Goal: Task Accomplishment & Management: Manage account settings

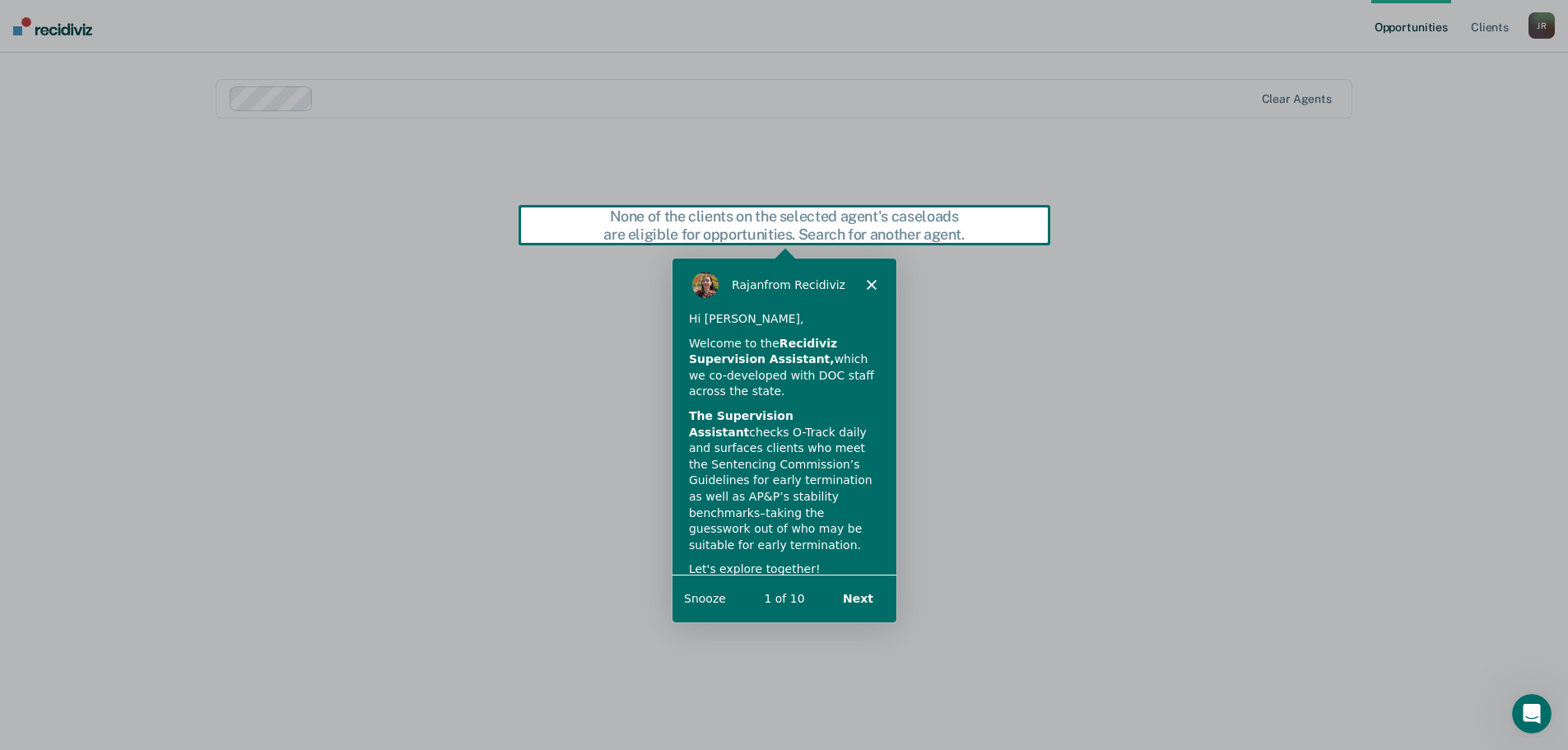
click at [857, 603] on button "Next" at bounding box center [856, 597] width 64 height 33
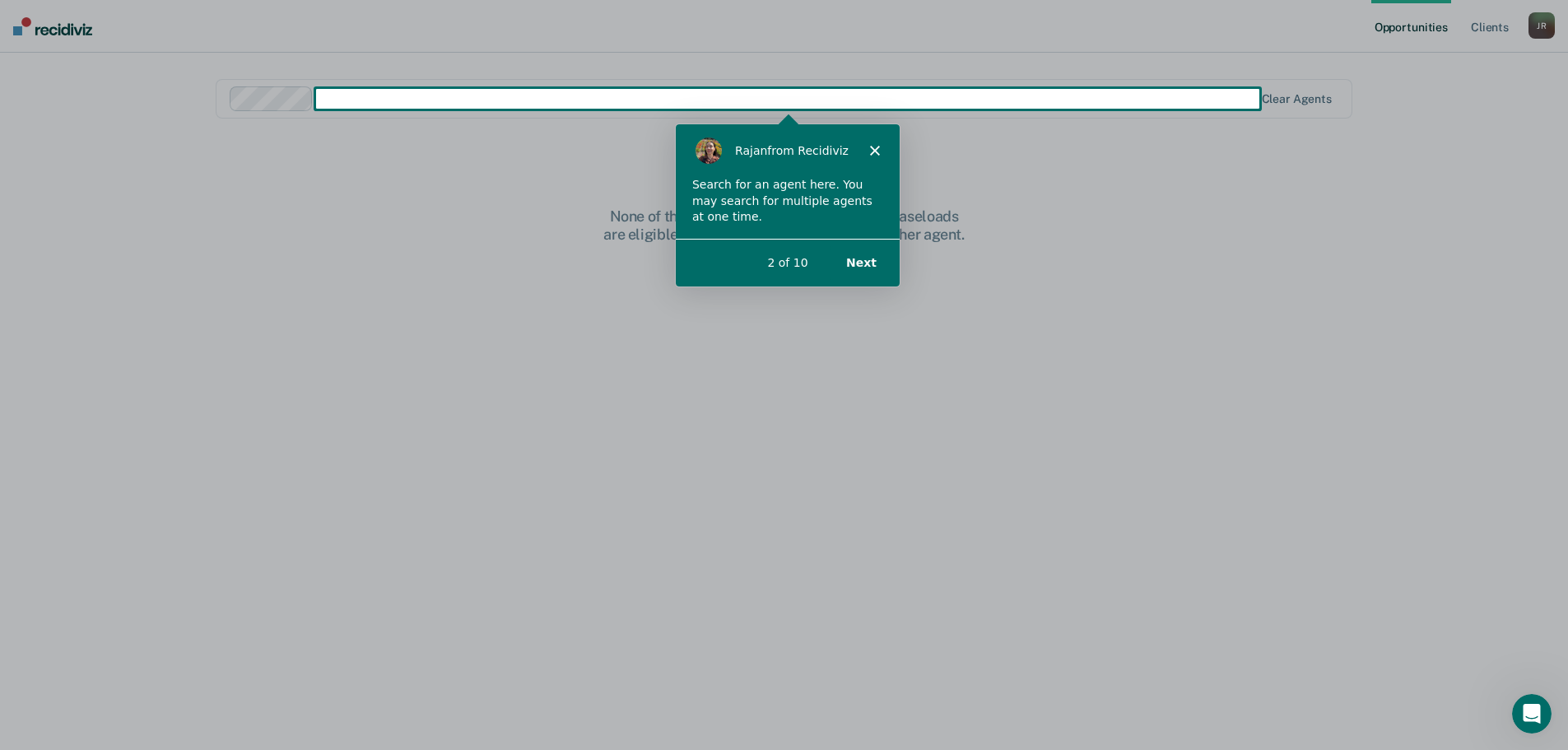
click at [863, 264] on button "Next" at bounding box center [860, 261] width 64 height 33
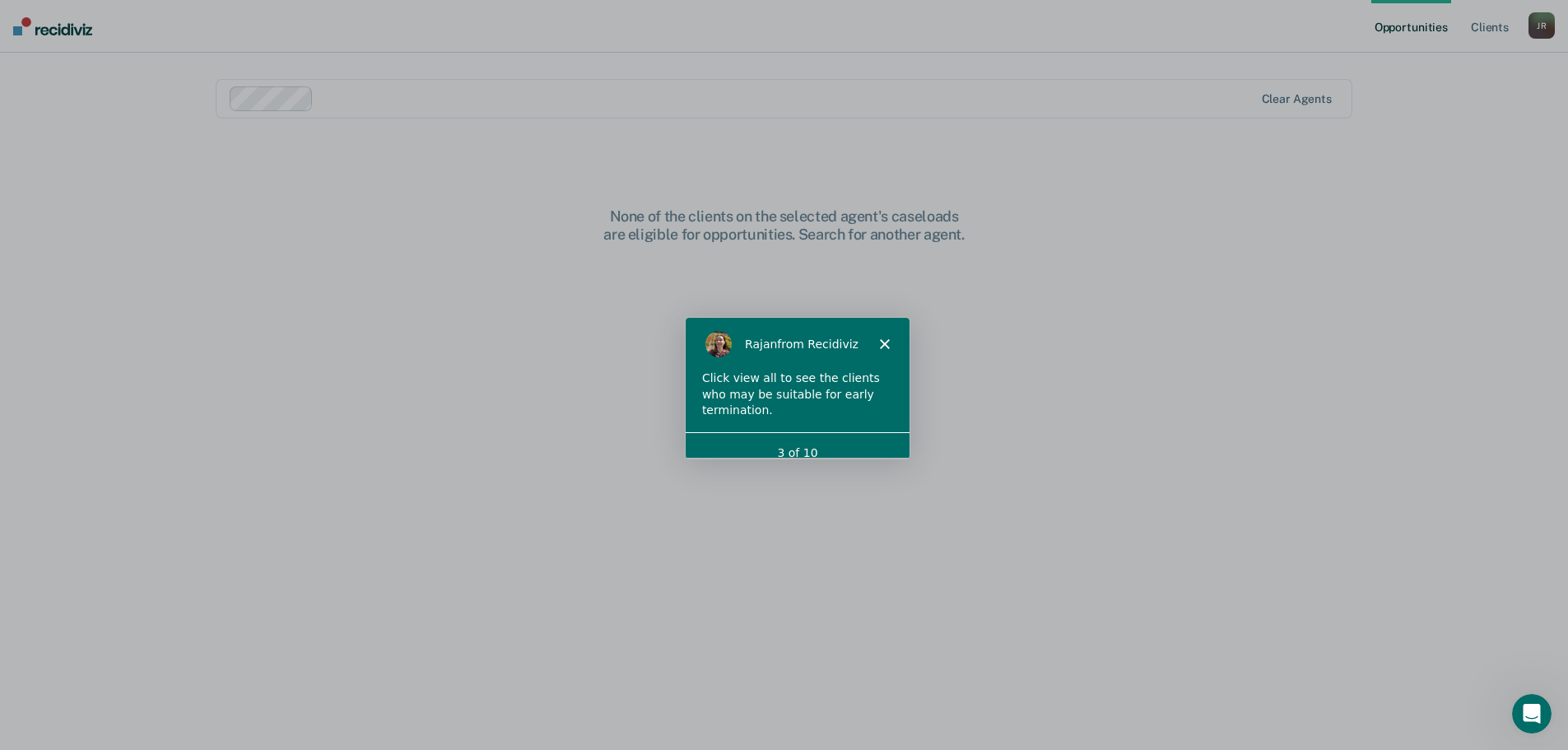
click at [864, 445] on div "3 of 10" at bounding box center [795, 452] width 224 height 42
click at [868, 374] on div "Click view all to see the clients who may be suitable for early termination." at bounding box center [796, 393] width 191 height 49
click at [787, 405] on div "Click view all to see the clients who may be suitable for early termination." at bounding box center [795, 400] width 224 height 62
click at [884, 344] on icon "Close" at bounding box center [883, 343] width 10 height 10
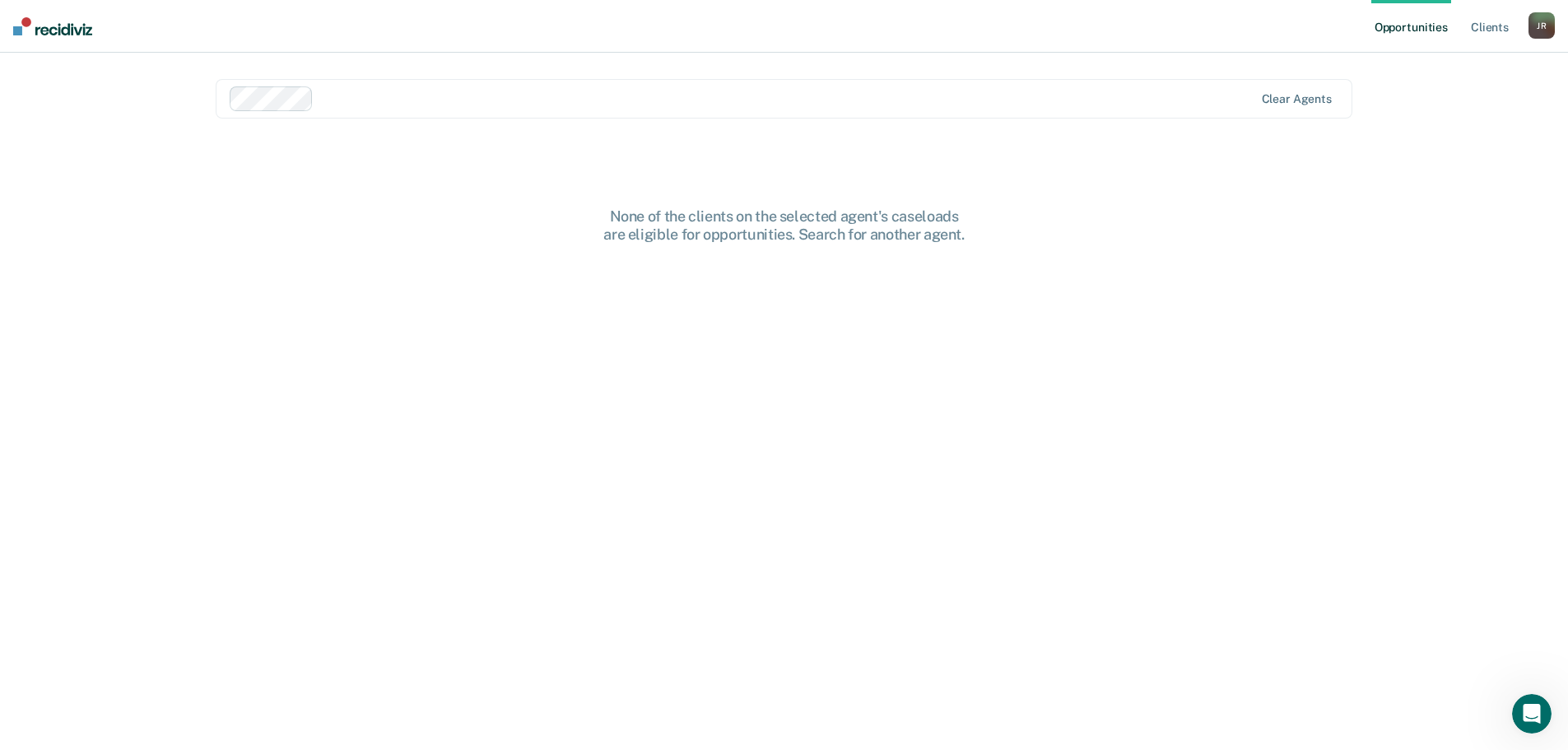
click at [1541, 28] on div "J R" at bounding box center [1541, 26] width 27 height 27
click at [1460, 112] on link "Log Out" at bounding box center [1475, 108] width 132 height 14
